Goal: Find specific page/section: Find specific page/section

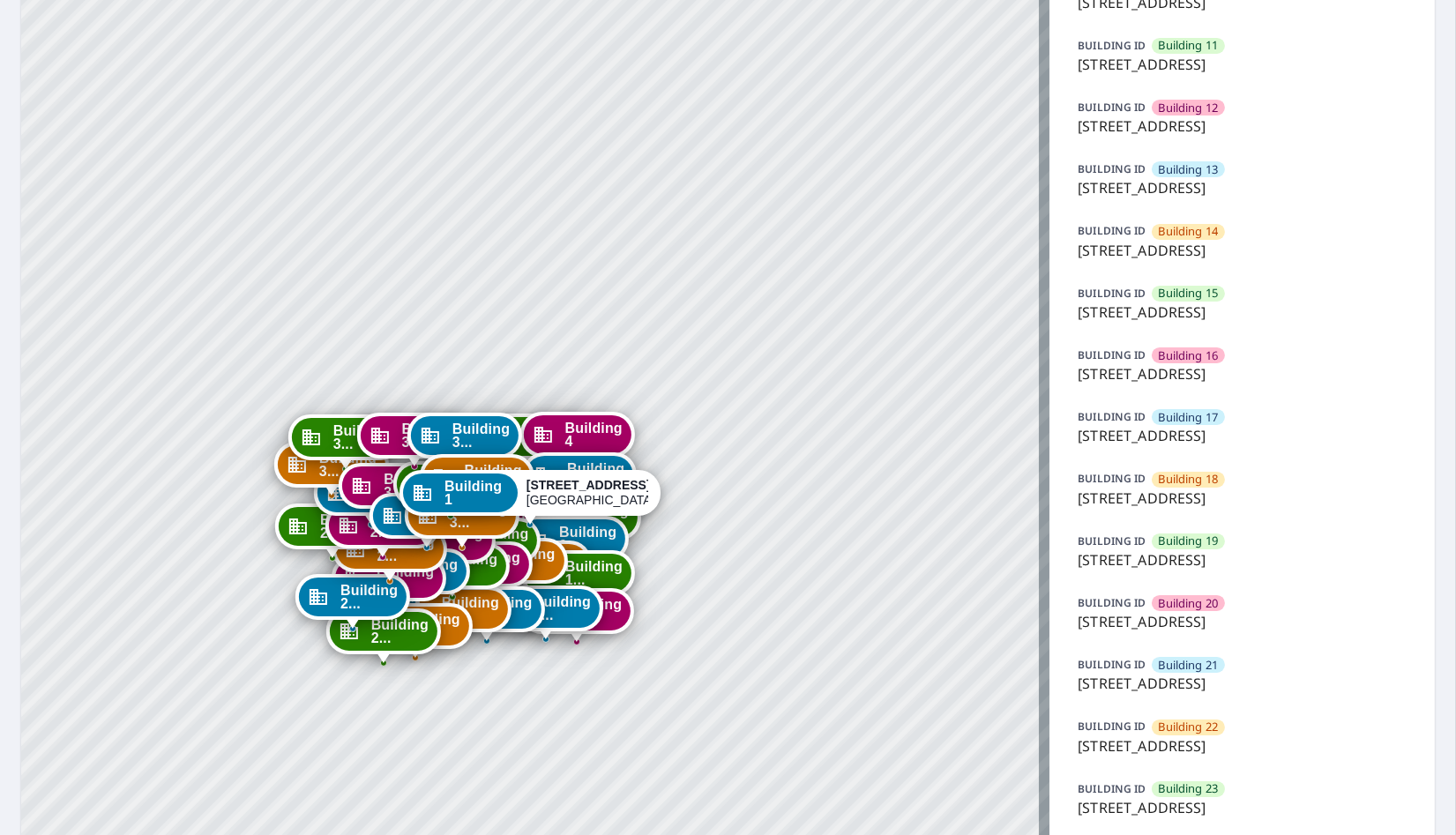
scroll to position [783, 0]
click at [1189, 665] on span "Building 21" at bounding box center [1190, 664] width 60 height 17
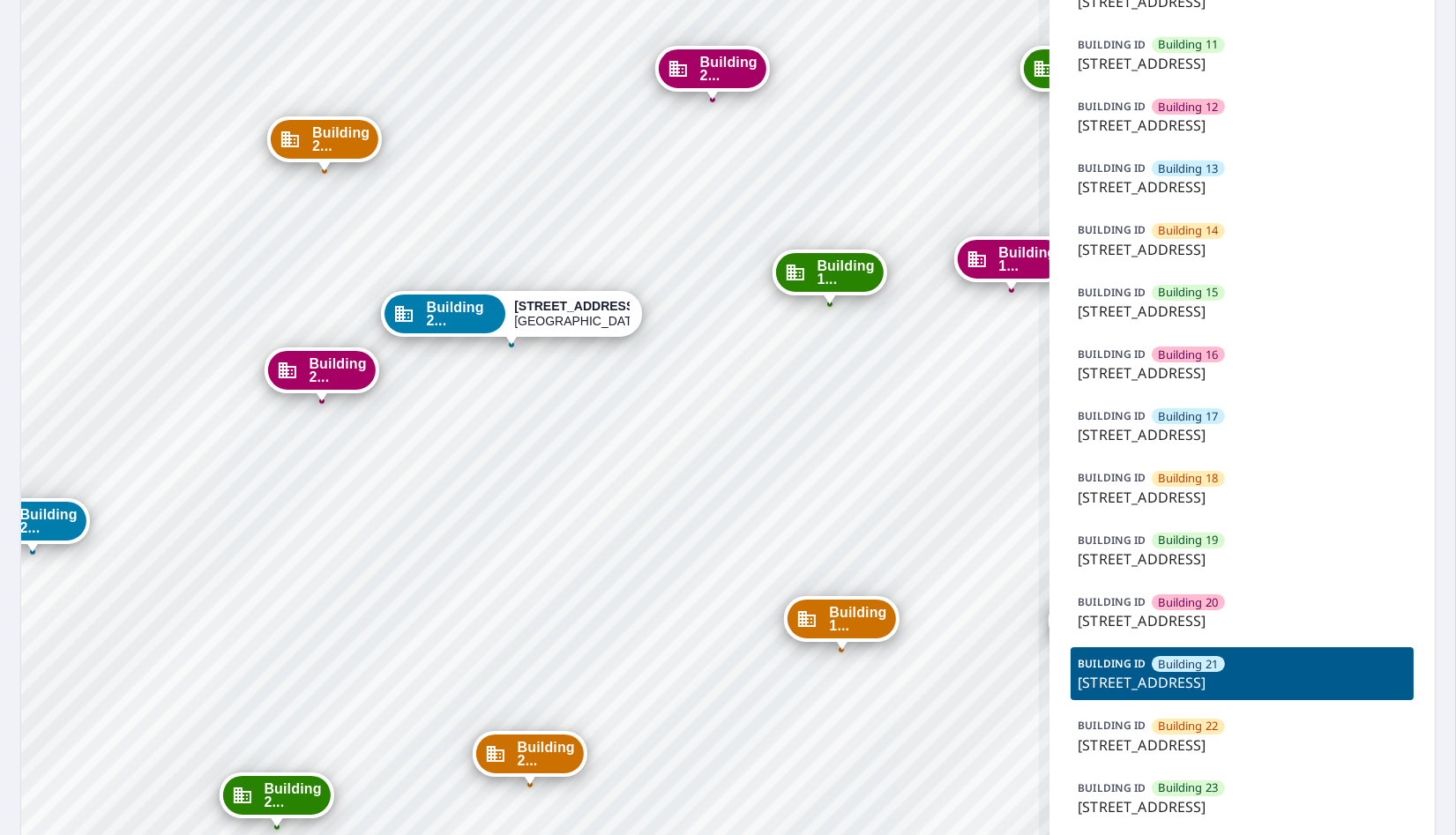
drag, startPoint x: 515, startPoint y: 526, endPoint x: 551, endPoint y: 615, distance: 96.0
click at [551, 615] on div "Building 1 7627 East 37th Street North Wichita, KS 67226 Building 2 7627 East 3…" at bounding box center [536, 531] width 1029 height 2472
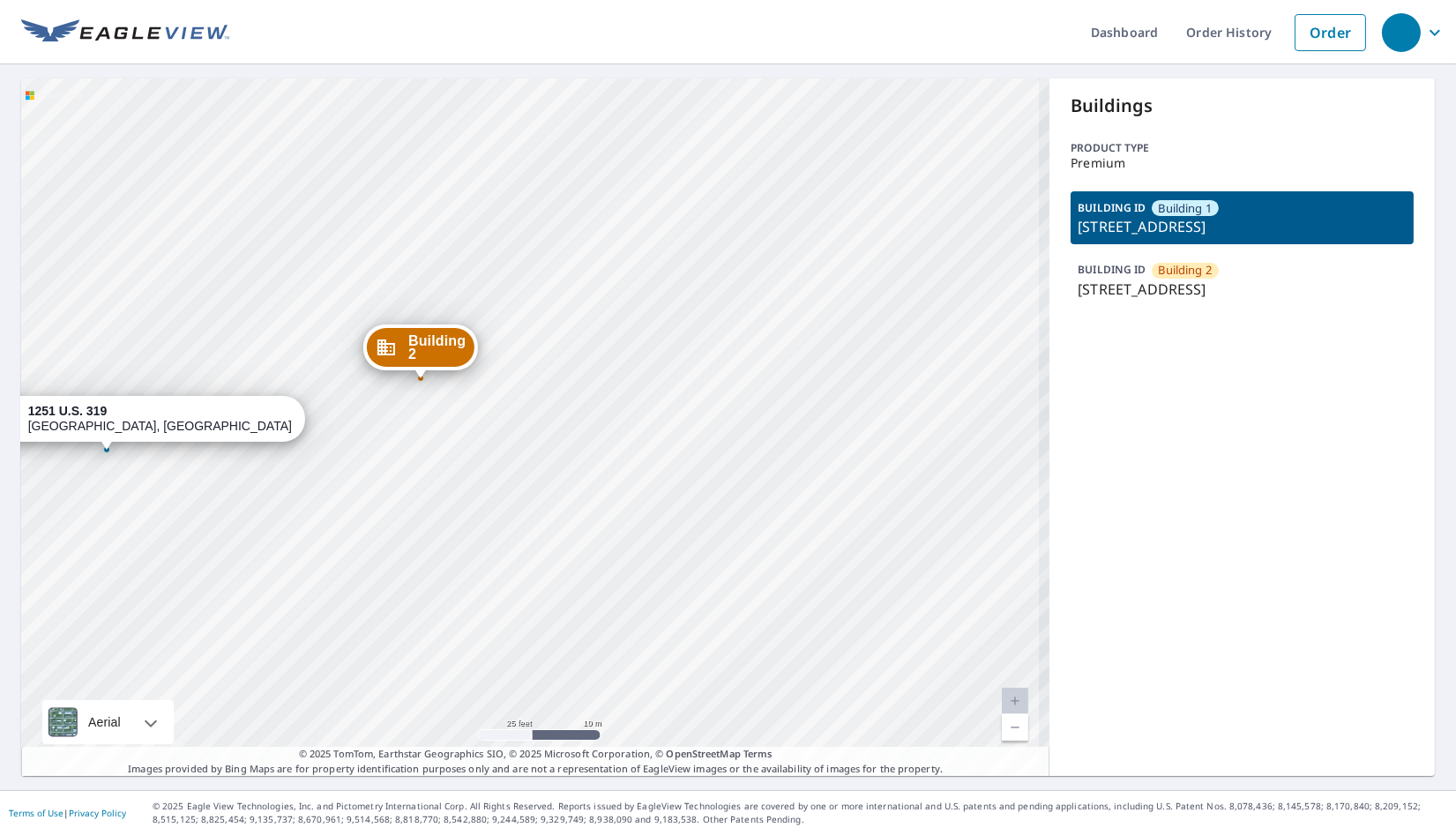
drag, startPoint x: 390, startPoint y: 533, endPoint x: 501, endPoint y: 540, distance: 111.2
click at [501, 540] on div "Building 2 1251 U.S. 319 Thomasville, GA 31792 Building 1 1251 U.S. 319 Thomasv…" at bounding box center [536, 427] width 1029 height 697
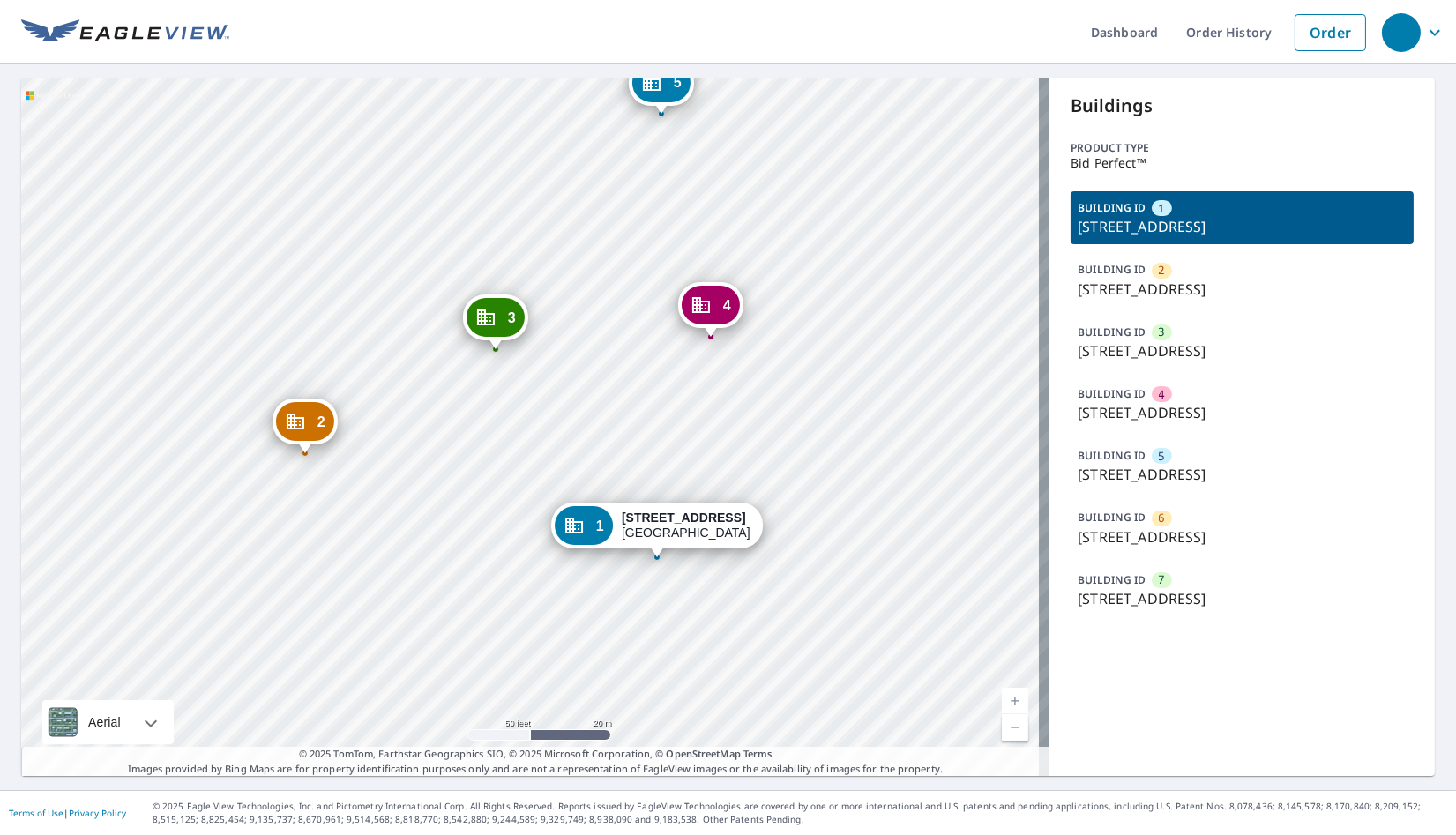
click at [1219, 529] on p "[STREET_ADDRESS]" at bounding box center [1242, 537] width 329 height 21
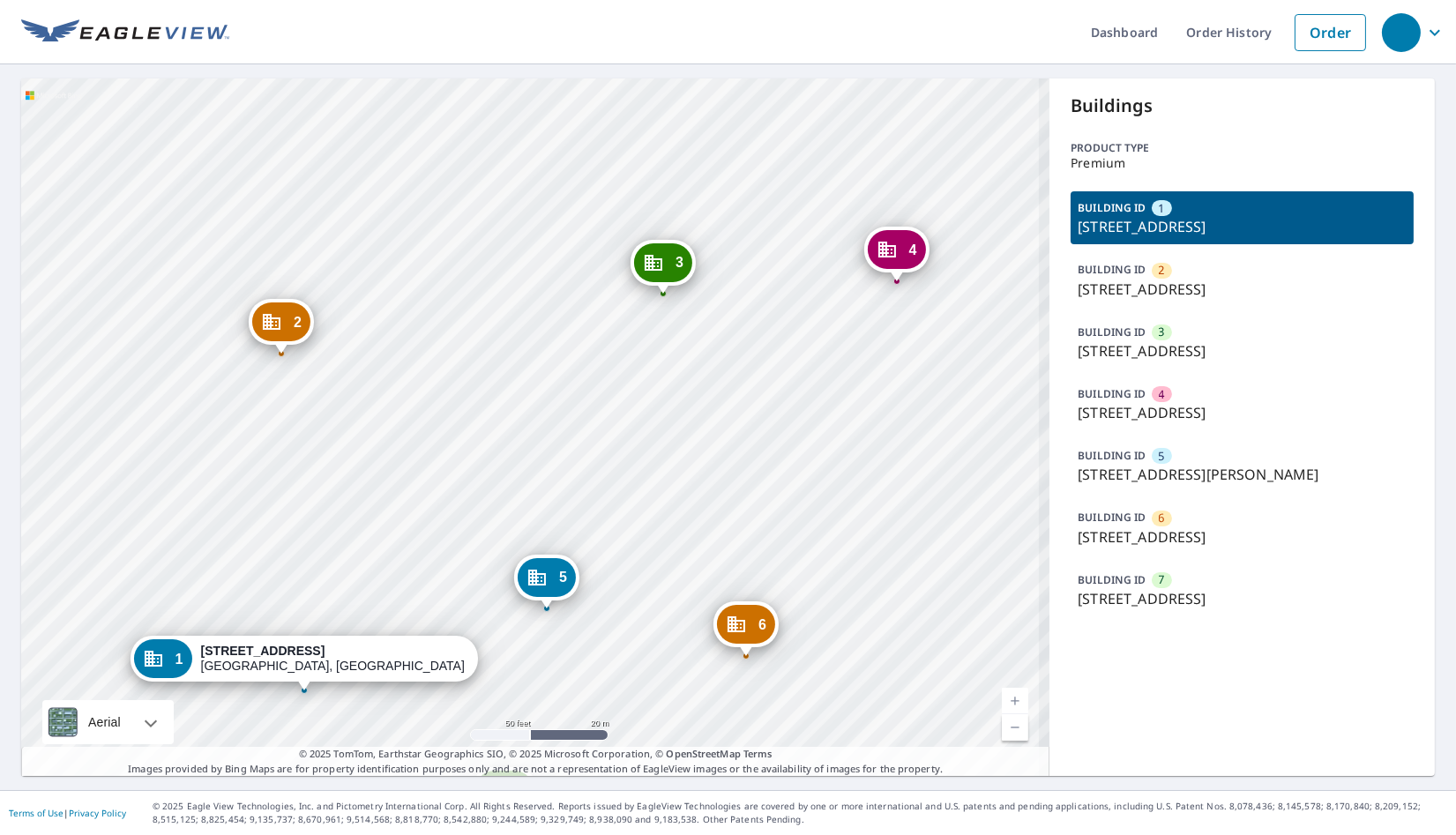
drag, startPoint x: 621, startPoint y: 336, endPoint x: 485, endPoint y: 476, distance: 195.2
click at [485, 476] on div "2 2217 Forest Hills Dr Harrisburg, PA 17112 3 2215 Forest Hills Dr Harrisburg, …" at bounding box center [536, 427] width 1029 height 697
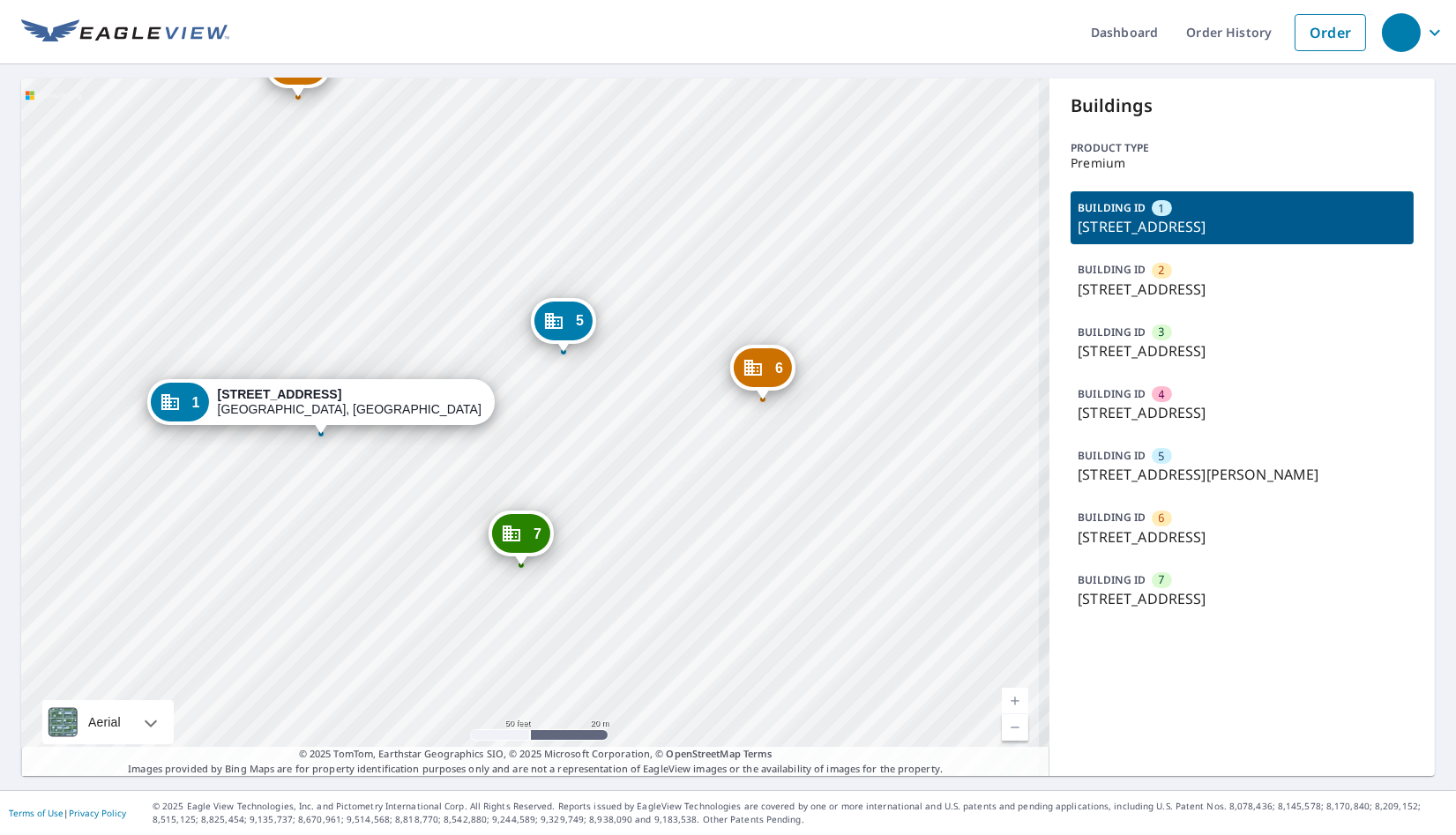
drag, startPoint x: 503, startPoint y: 417, endPoint x: 507, endPoint y: 268, distance: 149.1
click at [507, 268] on div "2 2217 Forest Hills Dr Harrisburg, PA 17112 3 2215 Forest Hills Dr Harrisburg, …" at bounding box center [536, 427] width 1029 height 697
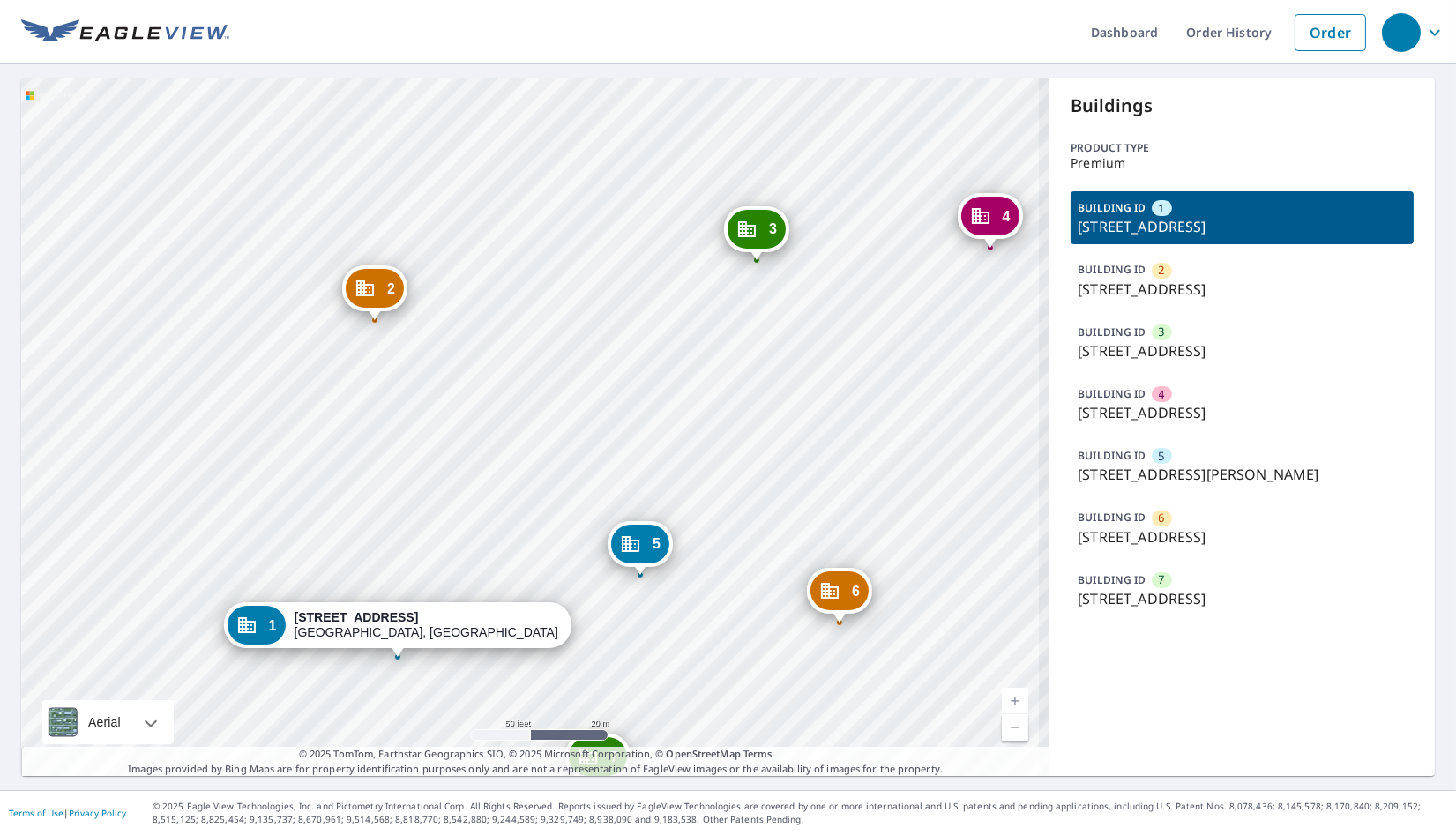
drag, startPoint x: 347, startPoint y: 391, endPoint x: 421, endPoint y: 587, distance: 209.5
click at [421, 587] on div "2 2217 Forest Hills Dr Harrisburg, PA 17112 3 2215 Forest Hills Dr Harrisburg, …" at bounding box center [536, 427] width 1029 height 697
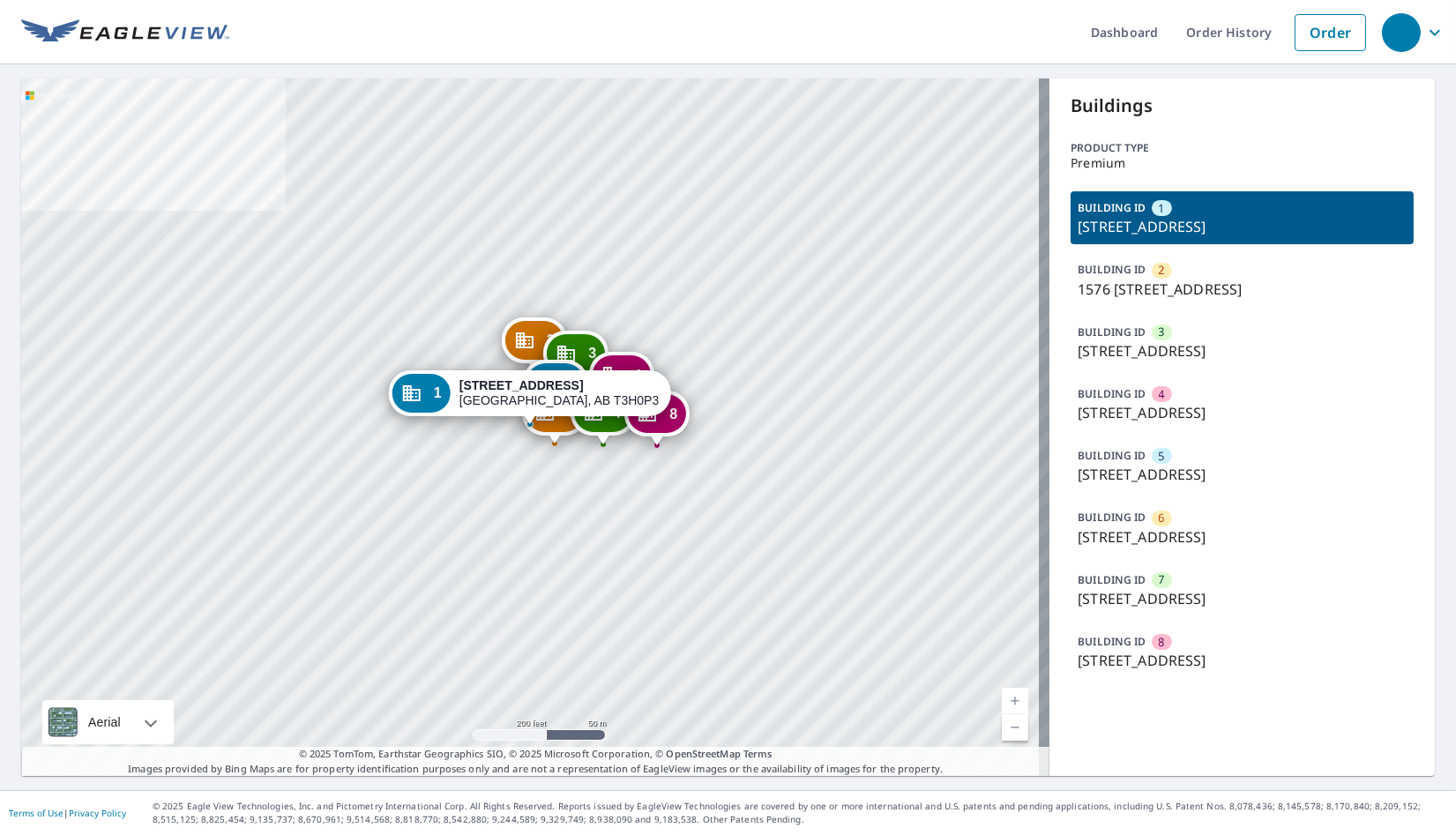
click at [1161, 529] on p "25 ASPEN HILLS TERR SW, CALGARY, AB, T3H0P3" at bounding box center [1242, 537] width 329 height 21
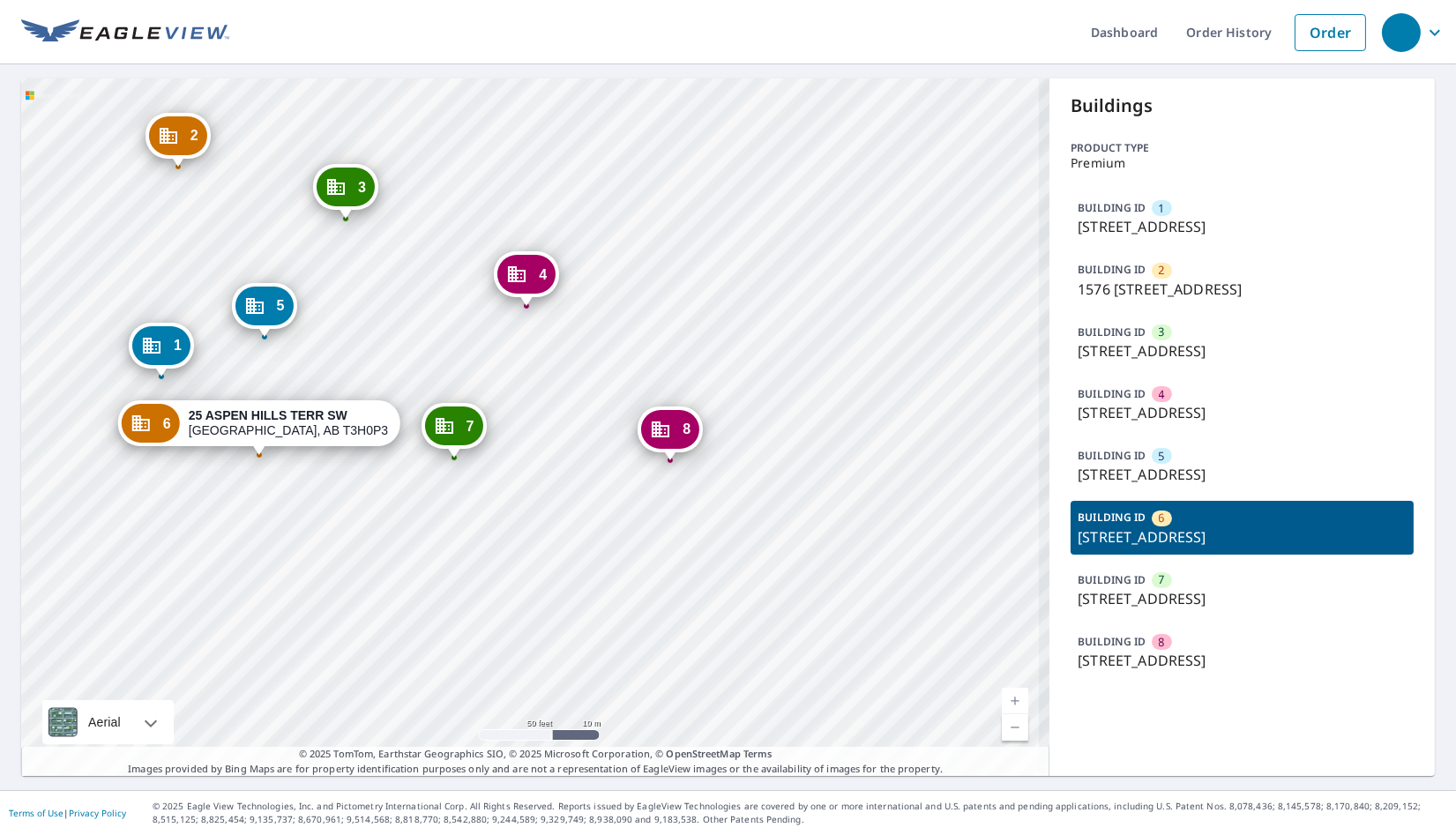
drag, startPoint x: 483, startPoint y: 494, endPoint x: 503, endPoint y: 486, distance: 21.5
click at [503, 486] on div "1 1594 93 ST SW CALGARY, AB T3H0P3 2 1576 93 ST SW CALGARY, AB T3H0P3 3 89 ASPE…" at bounding box center [536, 427] width 1029 height 697
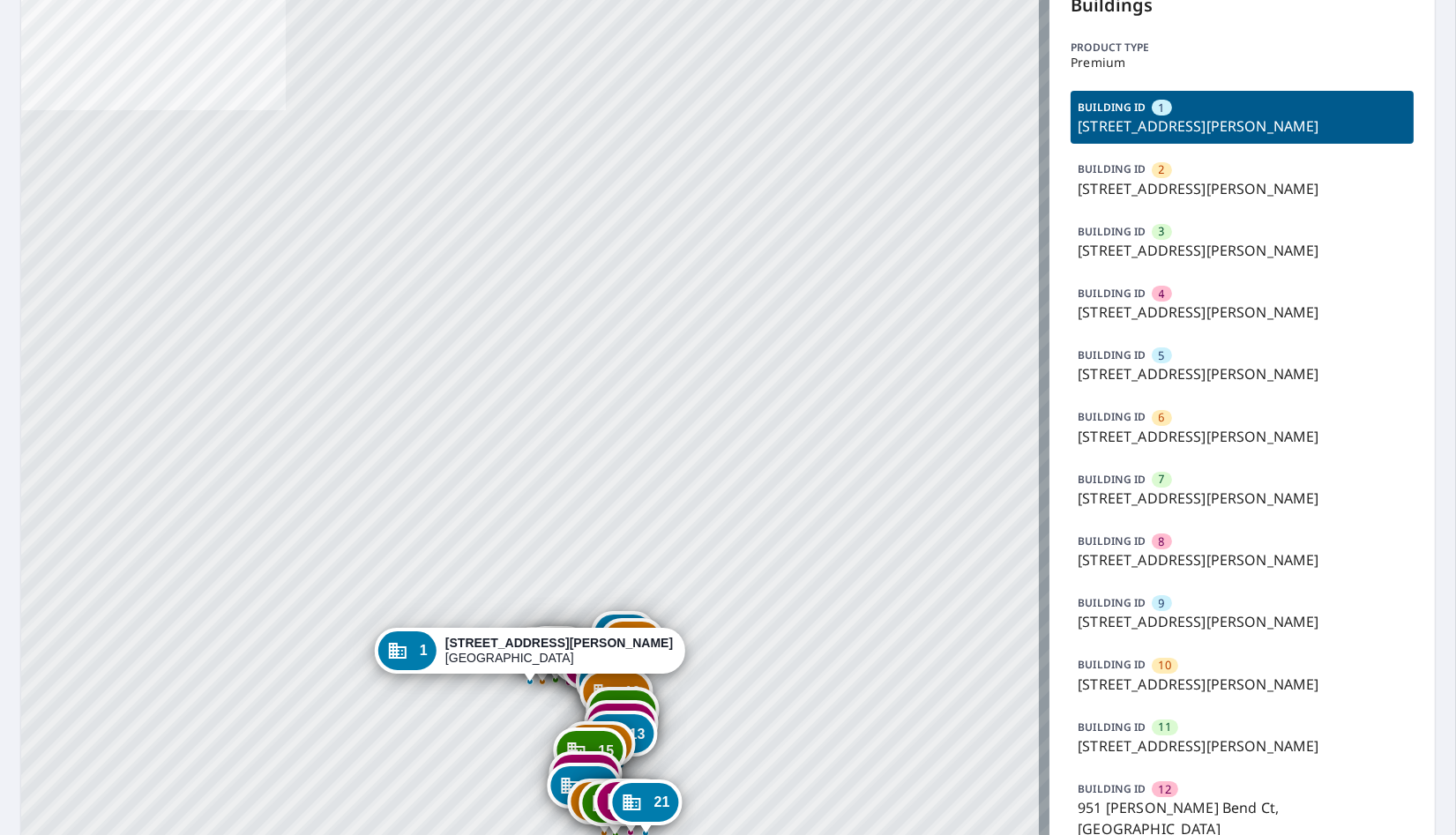
scroll to position [294, 0]
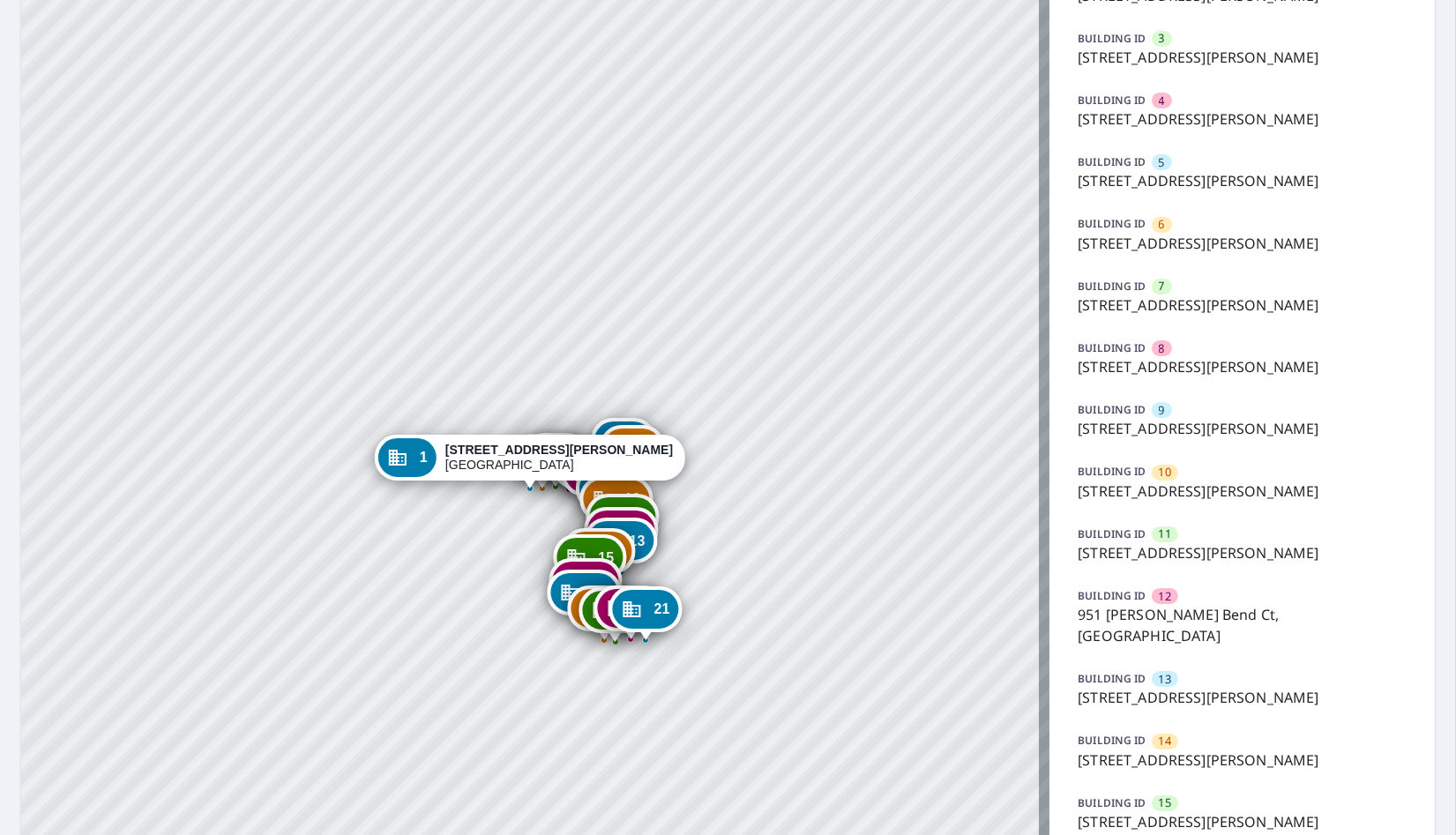
drag, startPoint x: 1162, startPoint y: 542, endPoint x: 1105, endPoint y: 540, distance: 57.0
click at [1162, 542] on p "947 Hanna Bend Ct, Manchester, MO, 63021" at bounding box center [1242, 553] width 329 height 21
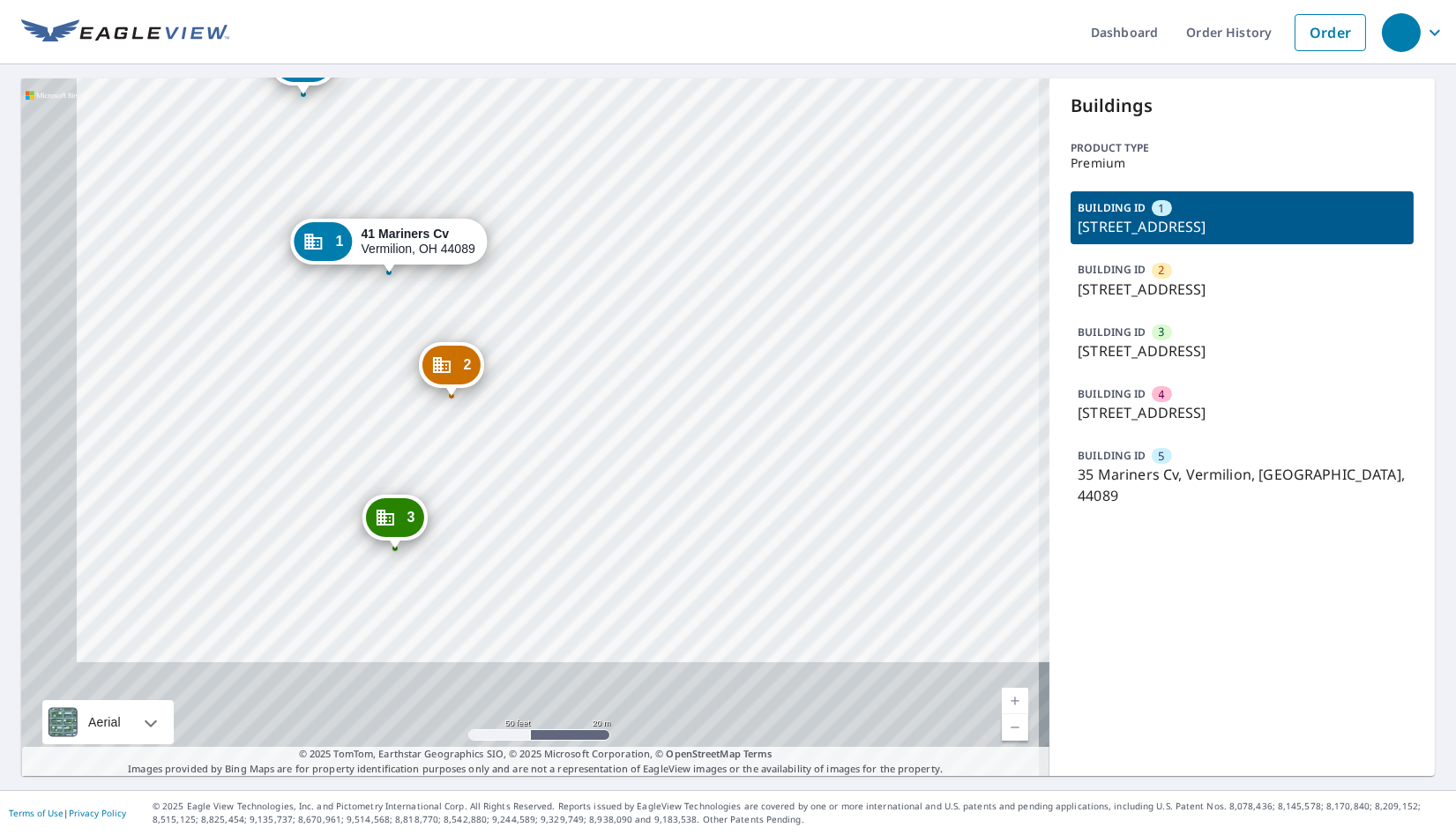
drag, startPoint x: 472, startPoint y: 565, endPoint x: 560, endPoint y: 366, distance: 217.6
click at [560, 366] on div "2 45 Mariners Cv Vermilion, OH 44089 3 47 Mariners Cv Vermilion, OH 44089 4 38 …" at bounding box center [536, 427] width 1029 height 697
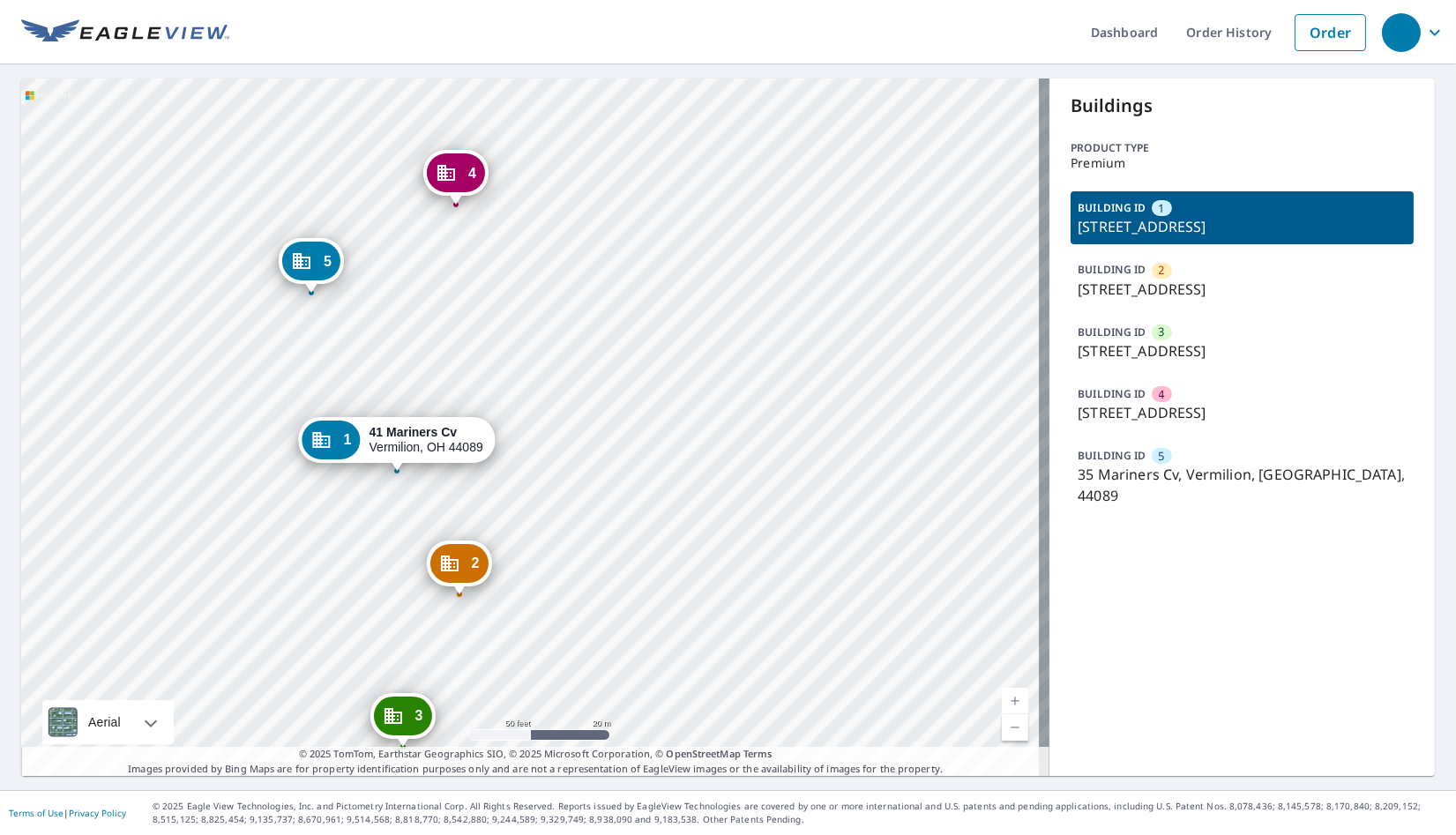
drag, startPoint x: 587, startPoint y: 572, endPoint x: 1087, endPoint y: 553, distance: 500.4
click at [587, 613] on div "2 45 Mariners Cv Vermilion, OH 44089 3 47 Mariners Cv Vermilion, OH 44089 4 38 …" at bounding box center [536, 427] width 1029 height 697
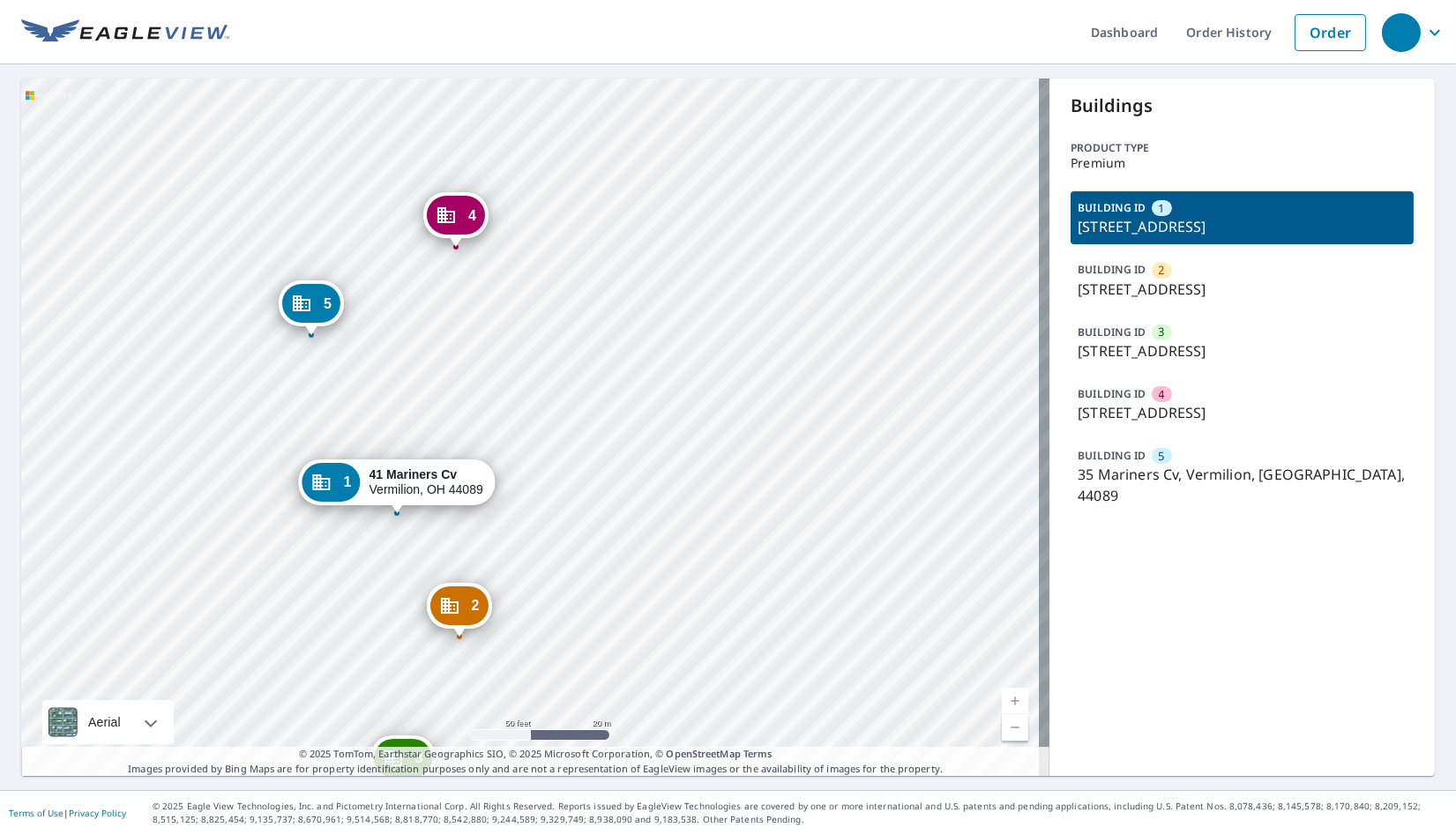
click at [1213, 473] on p "35 Mariners Cv, Vermilion, OH, 44089" at bounding box center [1242, 485] width 329 height 43
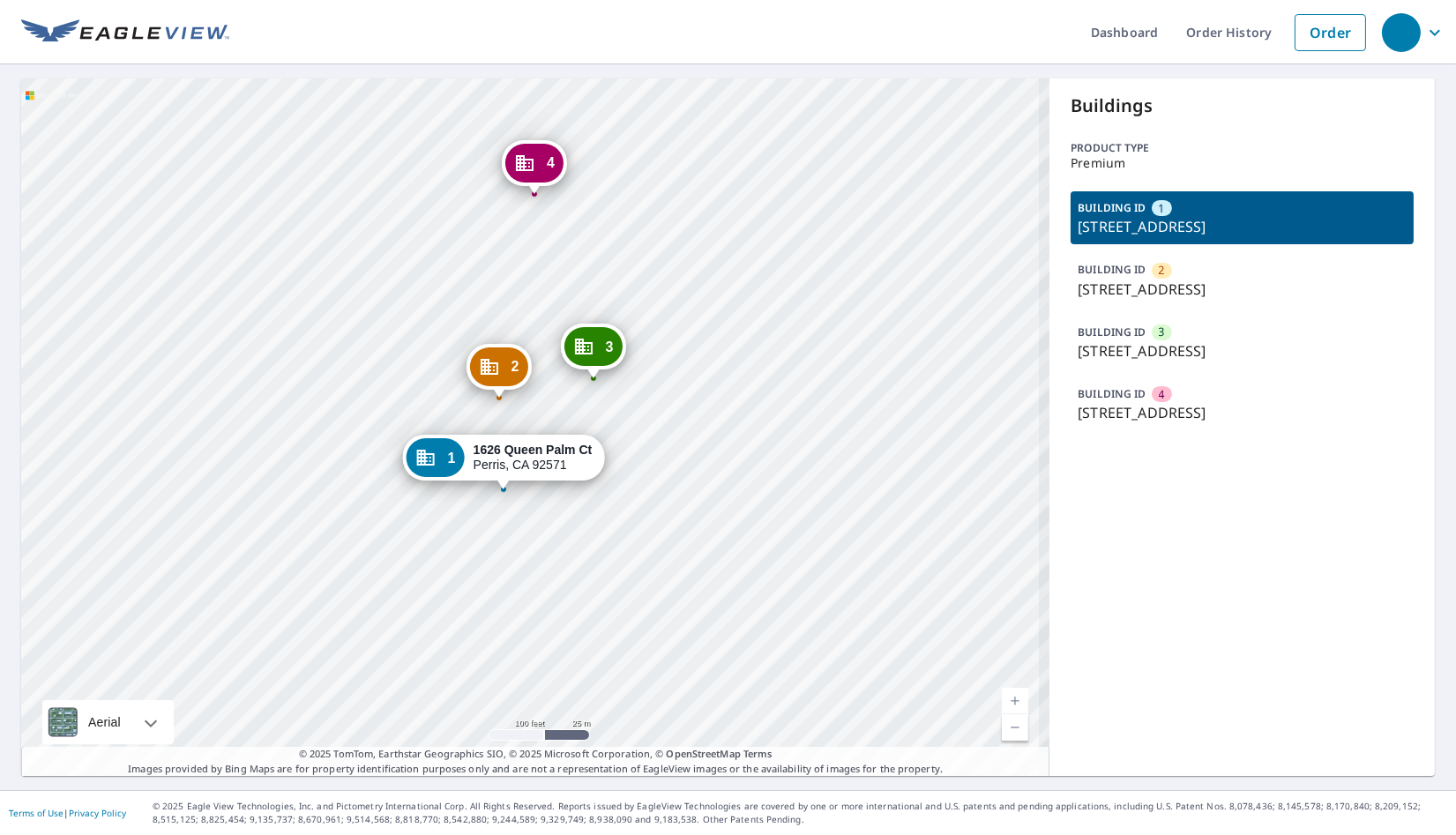
drag, startPoint x: 637, startPoint y: 455, endPoint x: 522, endPoint y: 455, distance: 115.0
click at [522, 455] on strong "1626 Queen Palm Ct" at bounding box center [533, 449] width 119 height 15
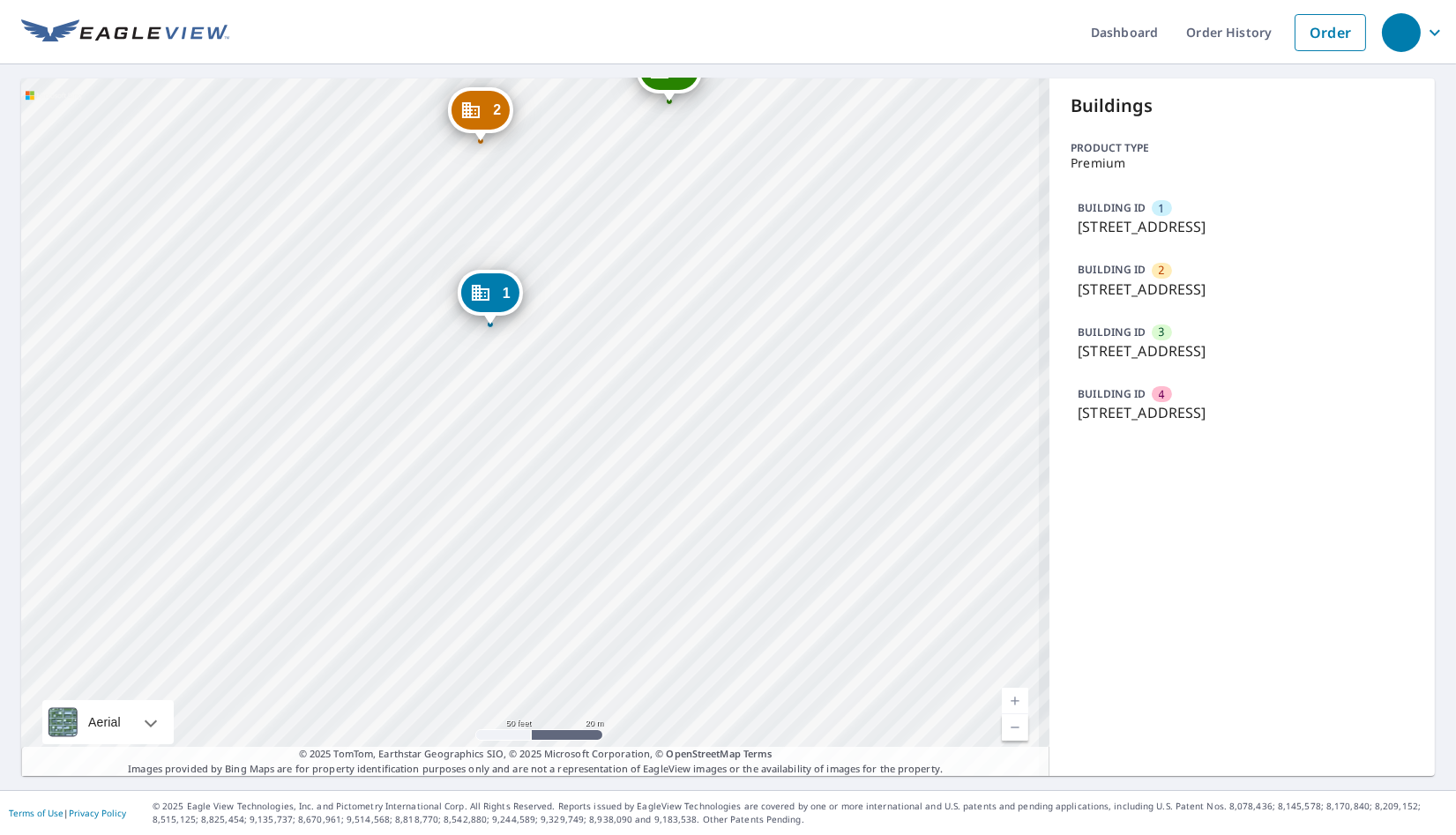
drag, startPoint x: 532, startPoint y: 518, endPoint x: 527, endPoint y: 504, distance: 14.9
click at [532, 522] on div "2 1613 Perennial Ct Perris, CA 92571 3 3343 Night Bloom Ln Perris, CA 92571 4 1…" at bounding box center [536, 427] width 1029 height 697
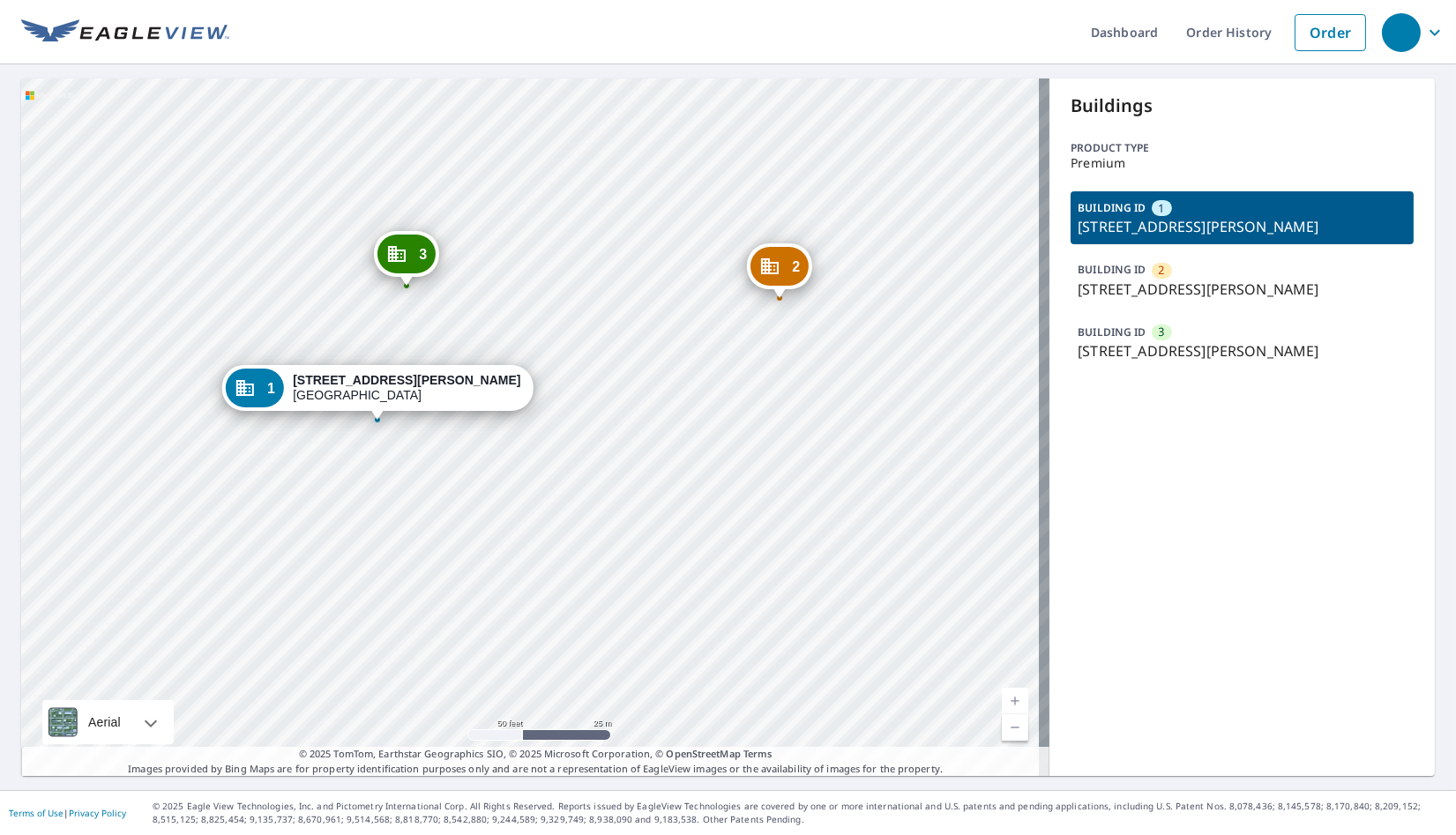
drag, startPoint x: 488, startPoint y: 480, endPoint x: 400, endPoint y: 497, distance: 89.6
click at [400, 497] on div "2 [STREET_ADDRESS][PERSON_NAME][PERSON_NAME] [STREET_ADDRESS][PERSON_NAME] 1 [S…" at bounding box center [536, 427] width 1029 height 697
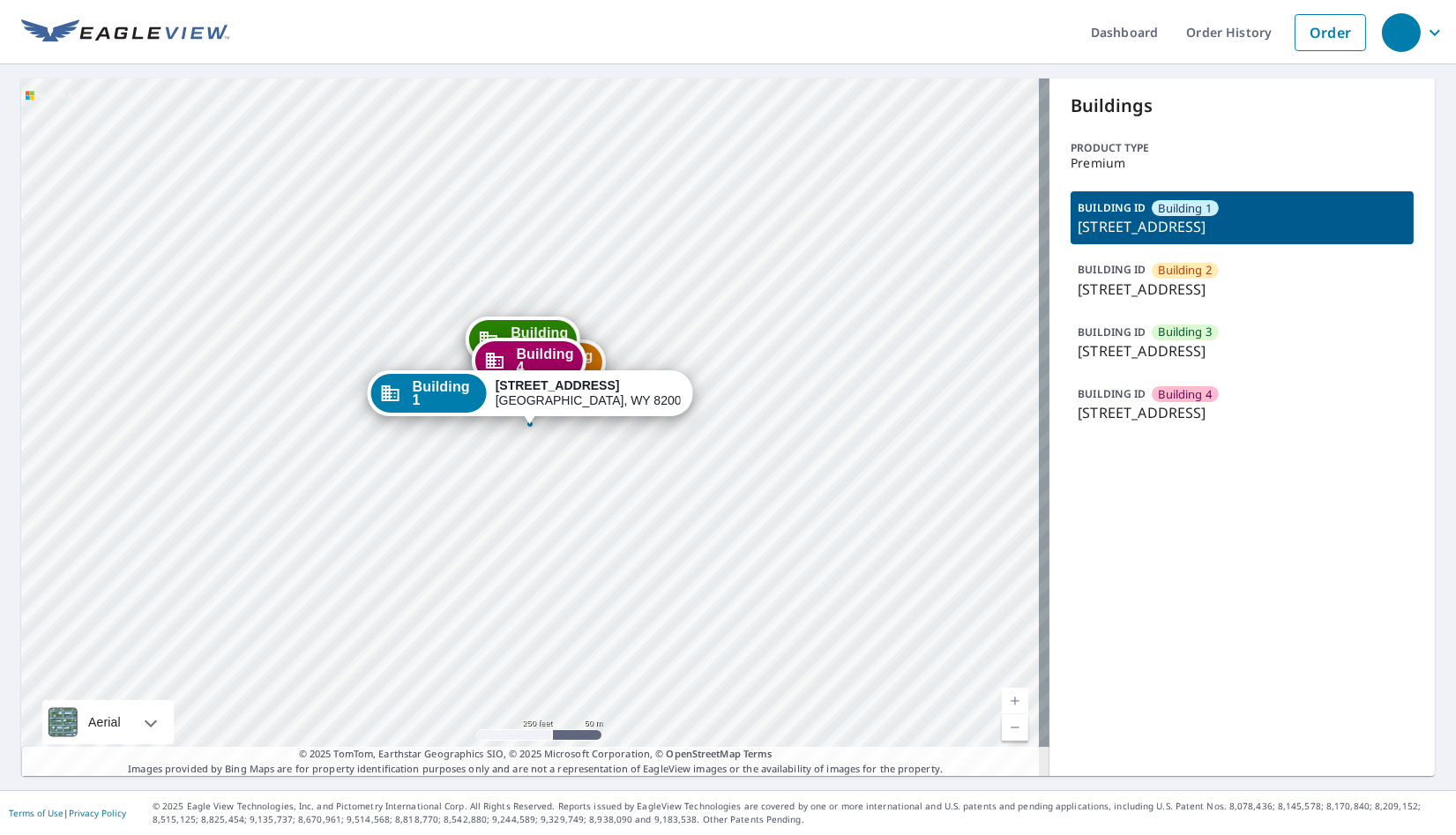
drag, startPoint x: 808, startPoint y: 593, endPoint x: 796, endPoint y: 621, distance: 30.5
click at [796, 621] on div "Building 2 [STREET_ADDRESS] Building 3 [STREET_ADDRESS] Building 4 [STREET_ADDR…" at bounding box center [536, 427] width 1029 height 697
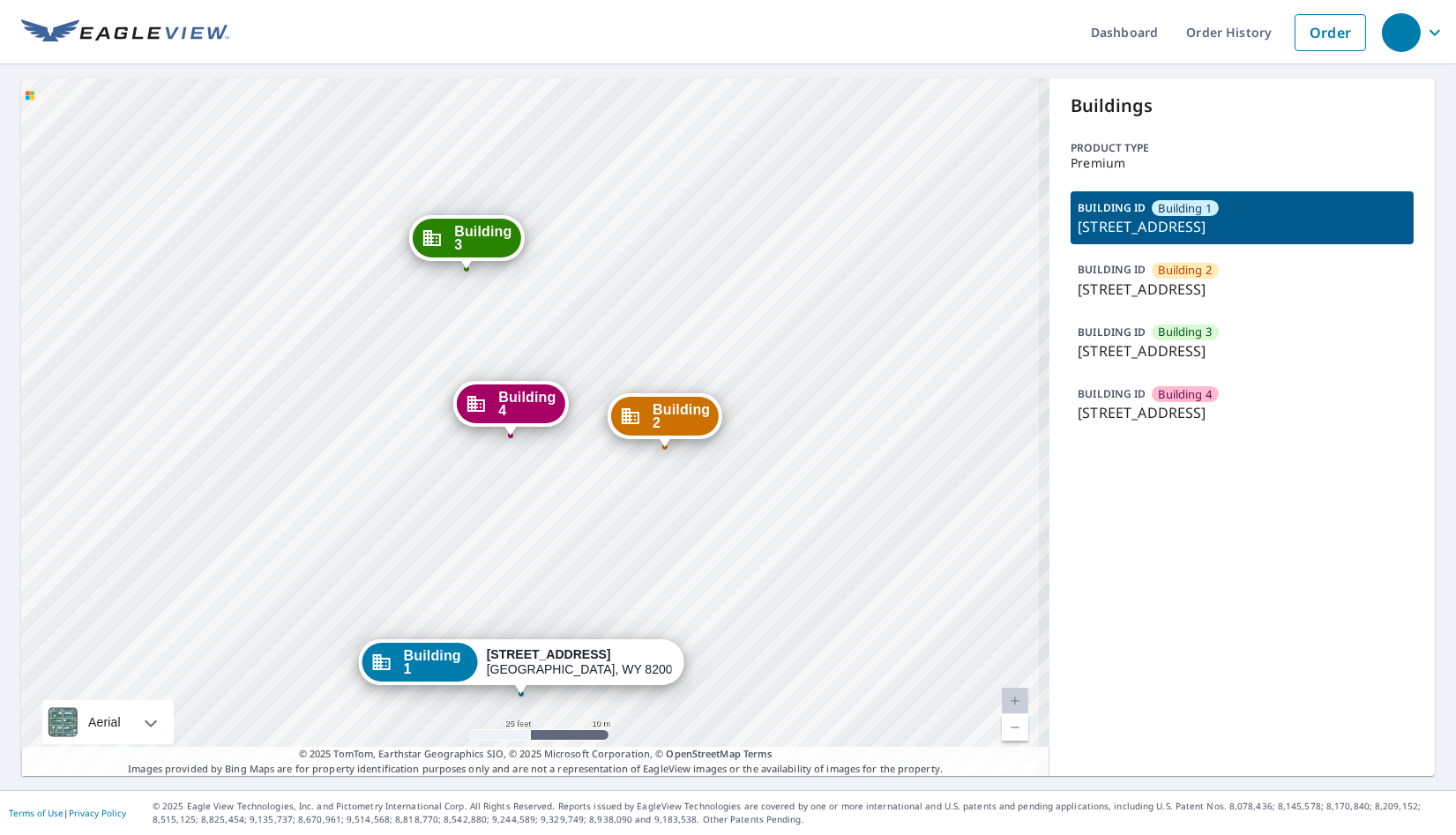
drag, startPoint x: 602, startPoint y: 487, endPoint x: 604, endPoint y: 339, distance: 148.0
click at [604, 339] on div "Building 2 [STREET_ADDRESS] Building 3 [STREET_ADDRESS] Building 4 [STREET_ADDR…" at bounding box center [536, 427] width 1029 height 697
